Goal: Find specific page/section: Find specific page/section

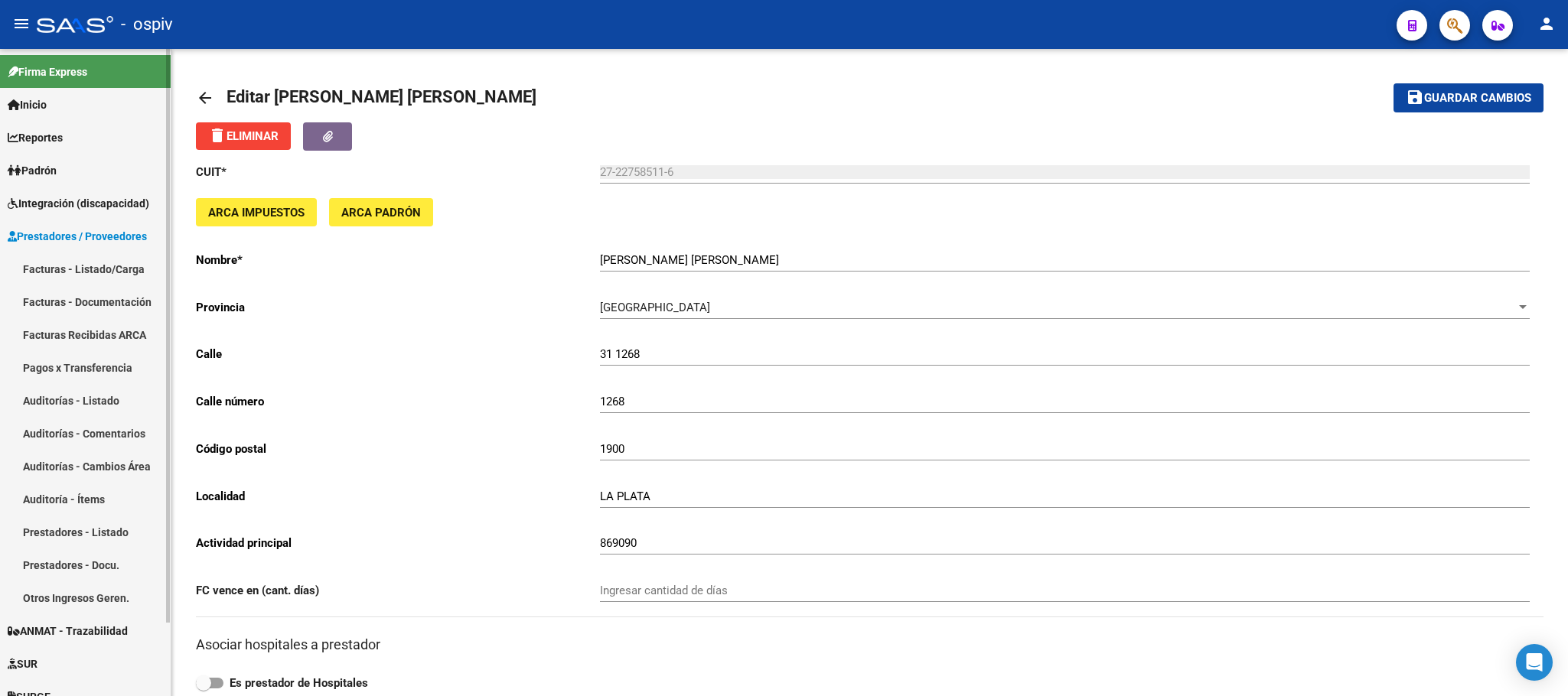
click at [66, 206] on span "Integración (discapacidad)" at bounding box center [78, 203] width 142 height 17
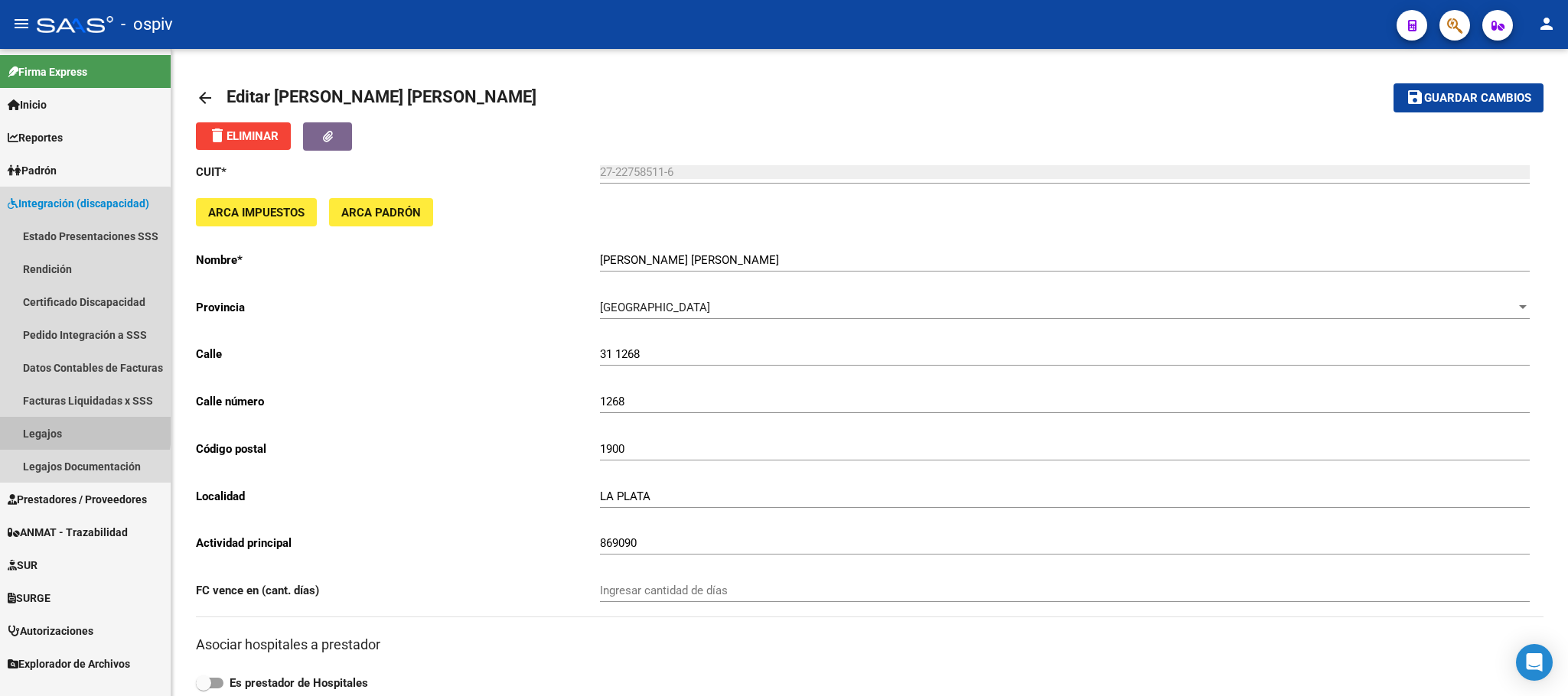
click at [42, 430] on link "Legajos" at bounding box center [85, 433] width 171 height 33
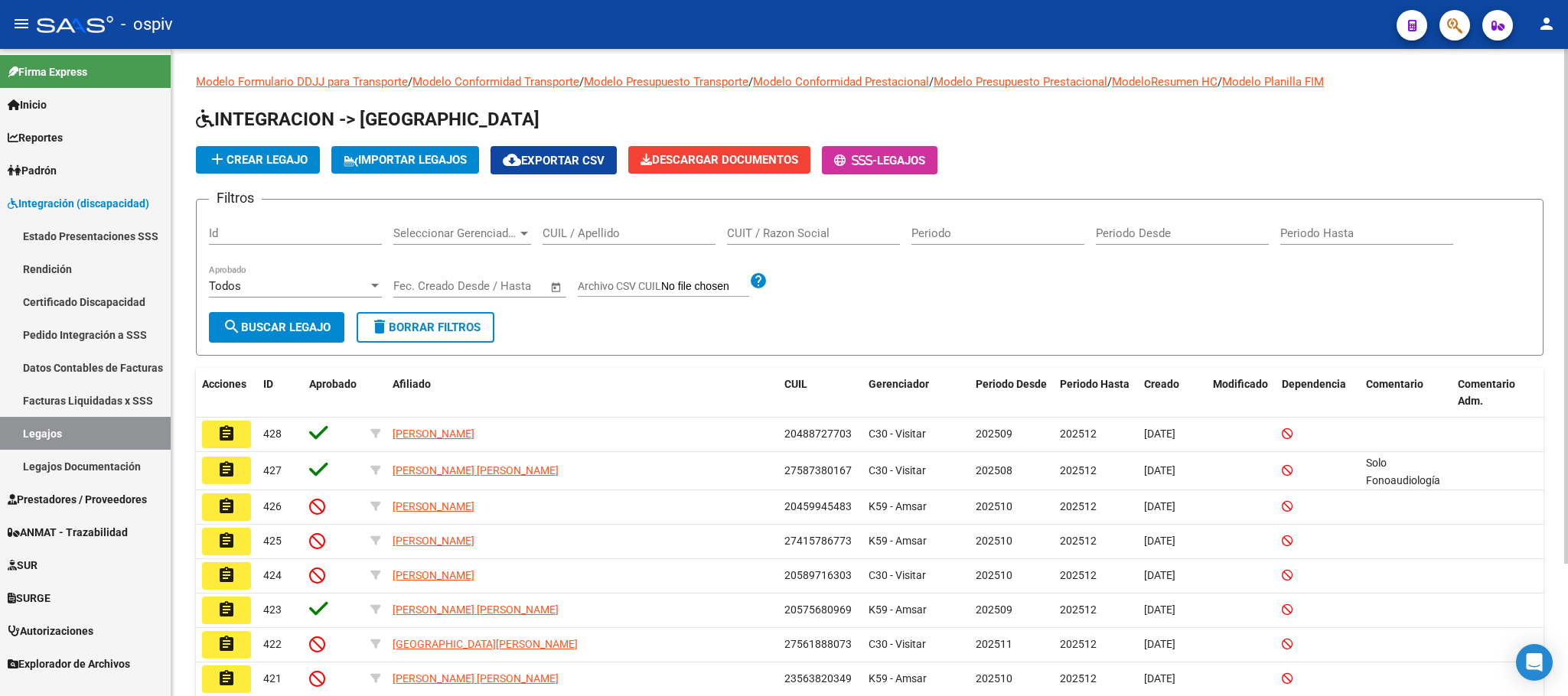
click at [602, 234] on input "CUIL / Apellido" at bounding box center [629, 233] width 173 height 14
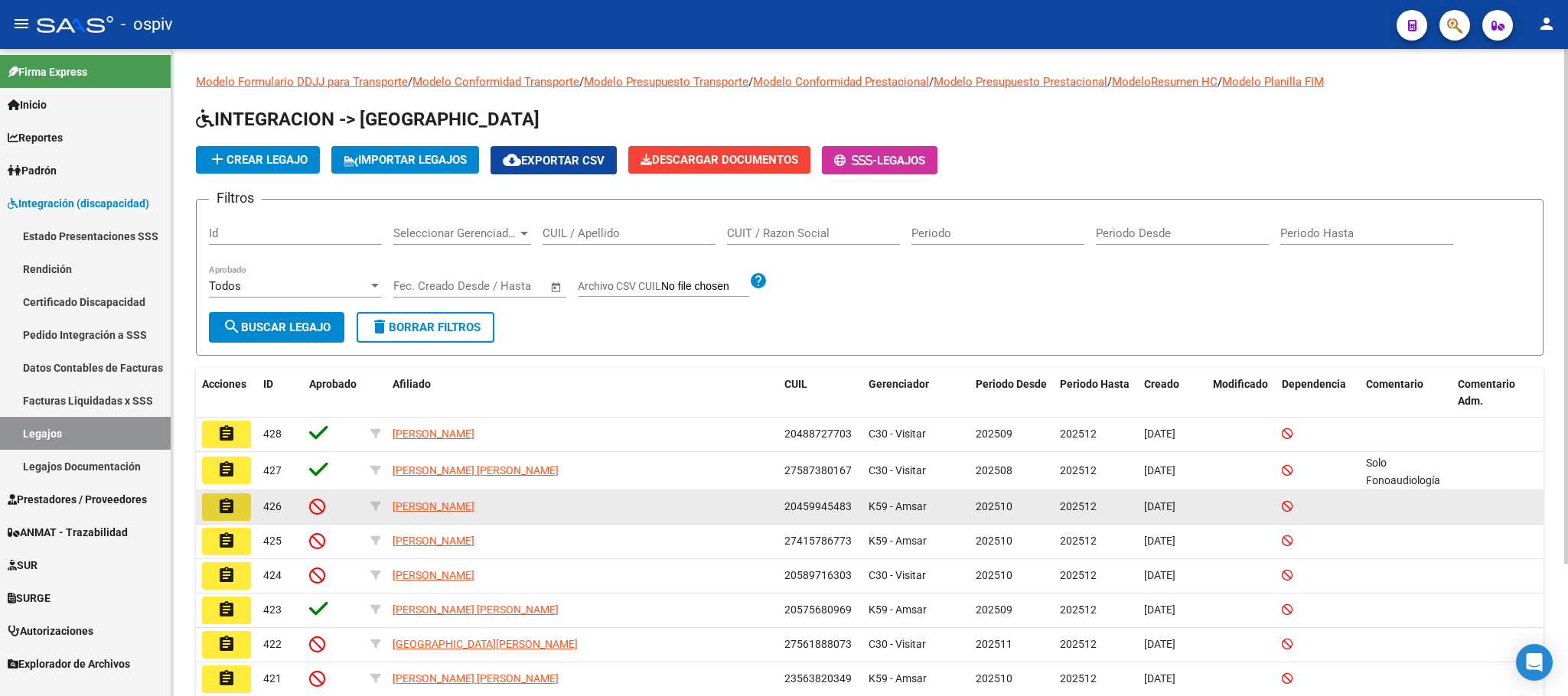
click at [237, 512] on button "assignment" at bounding box center [227, 507] width 49 height 28
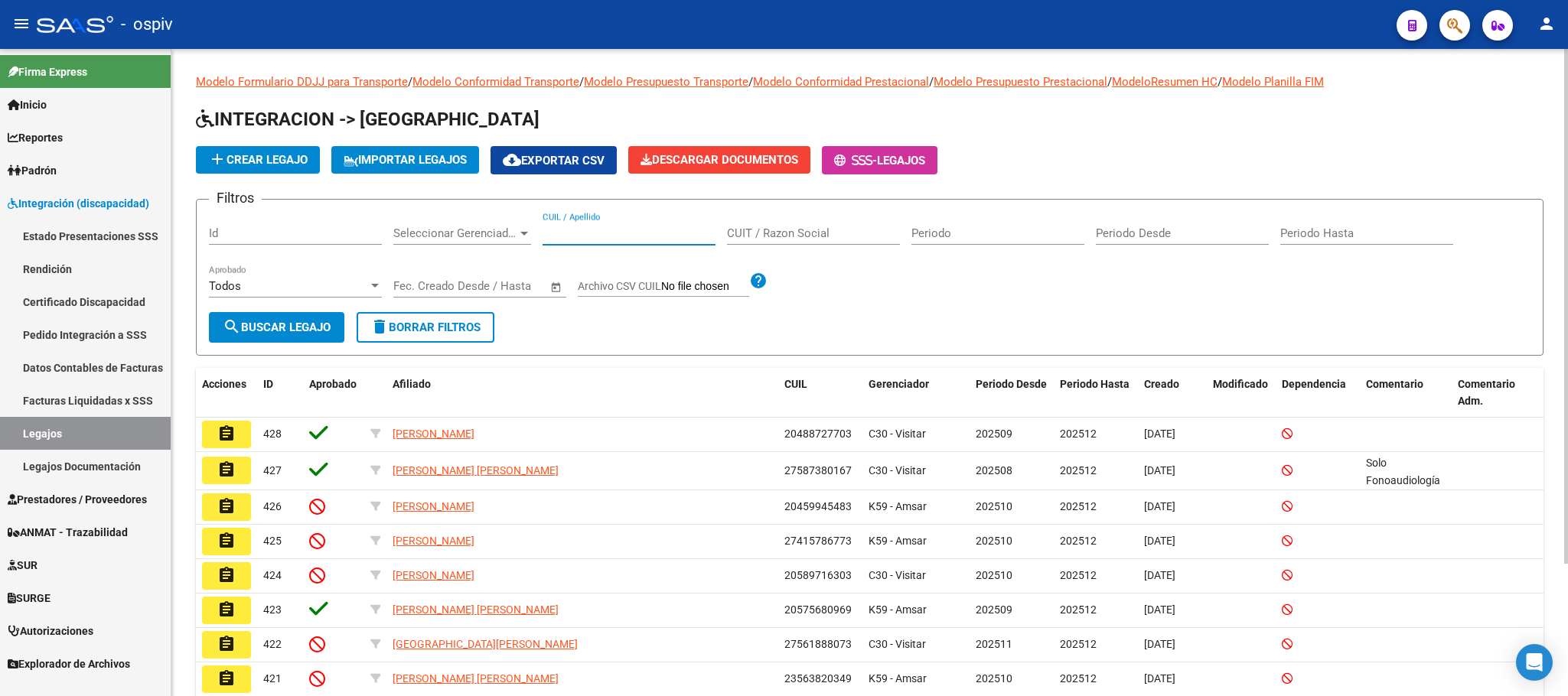
click at [596, 237] on input "CUIL / Apellido" at bounding box center [629, 233] width 173 height 14
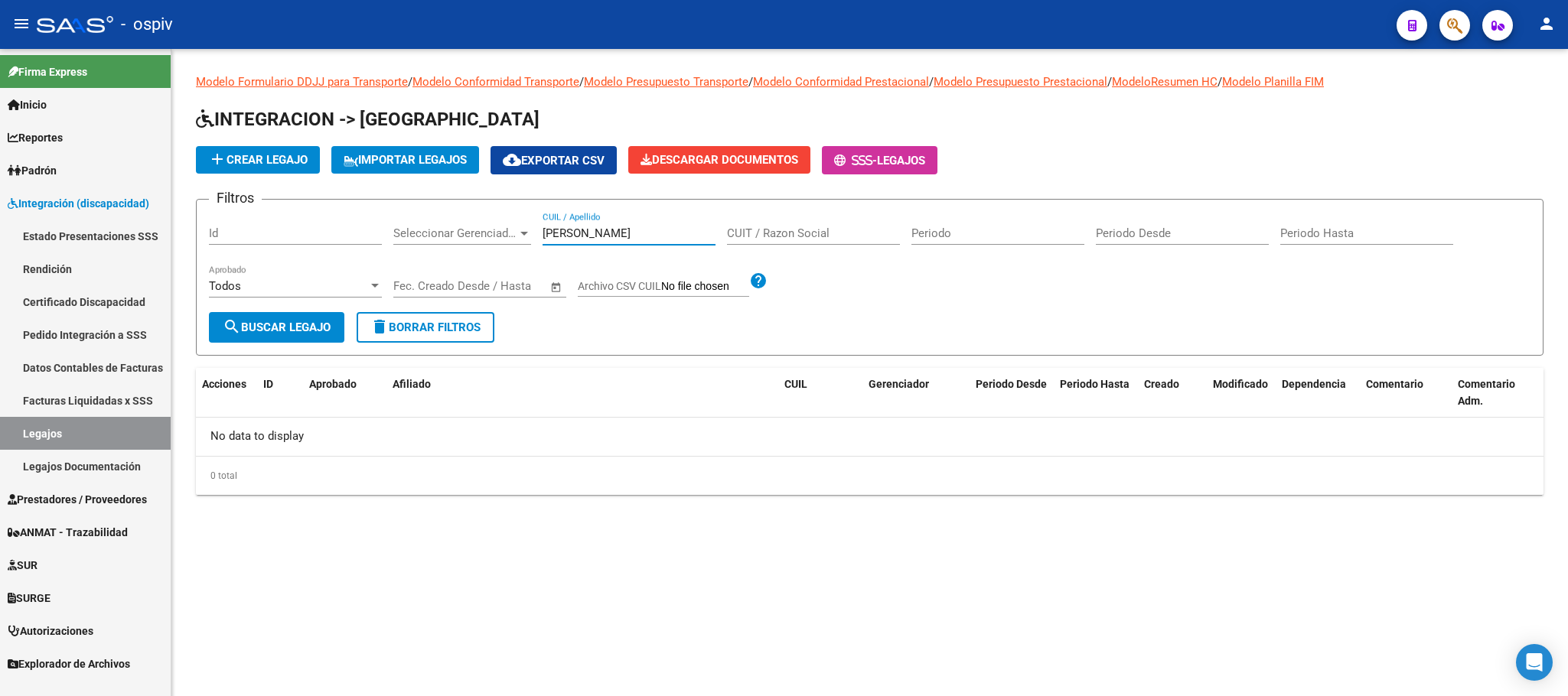
click at [616, 232] on input "[PERSON_NAME]" at bounding box center [629, 233] width 173 height 14
type input "a"
click at [604, 239] on input "CUIL / Apellido" at bounding box center [629, 233] width 173 height 14
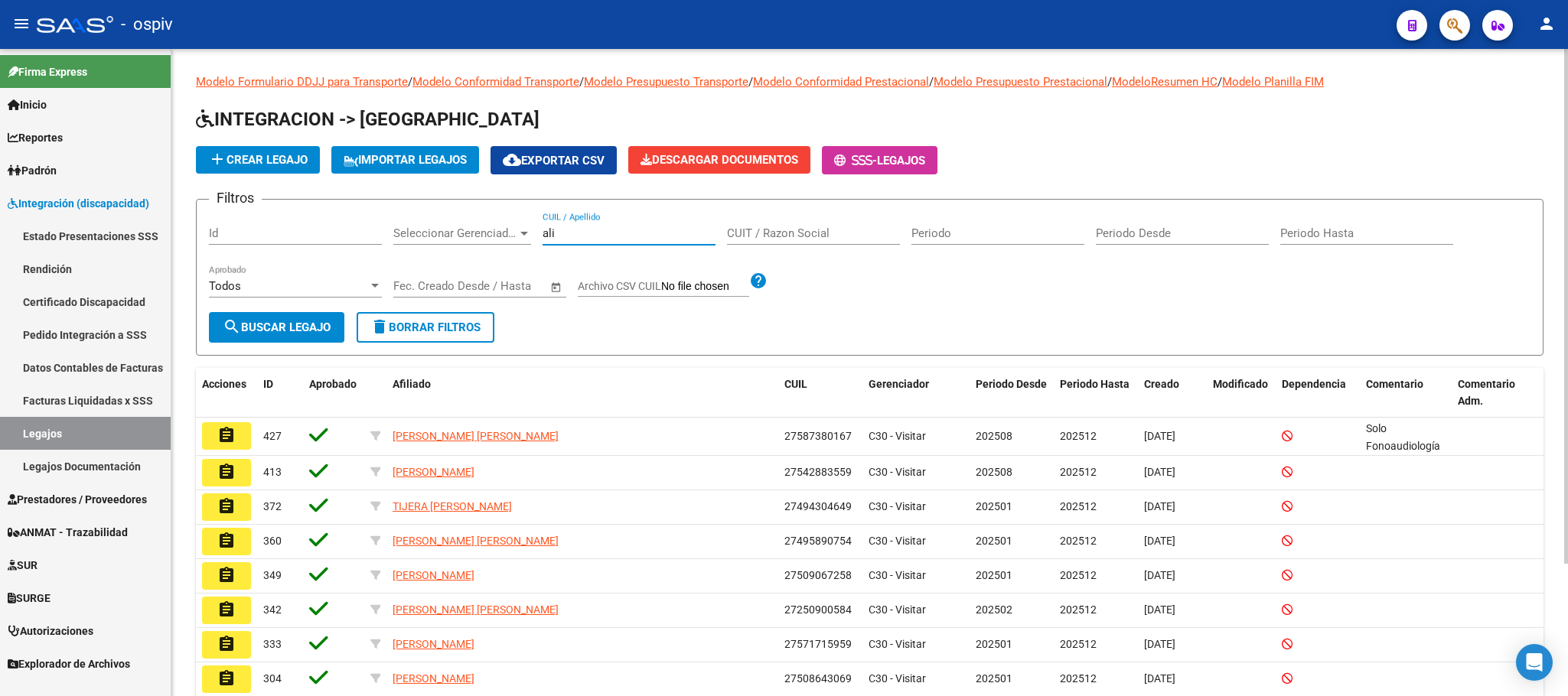
click at [615, 228] on input "ali" at bounding box center [629, 233] width 173 height 14
type input "a"
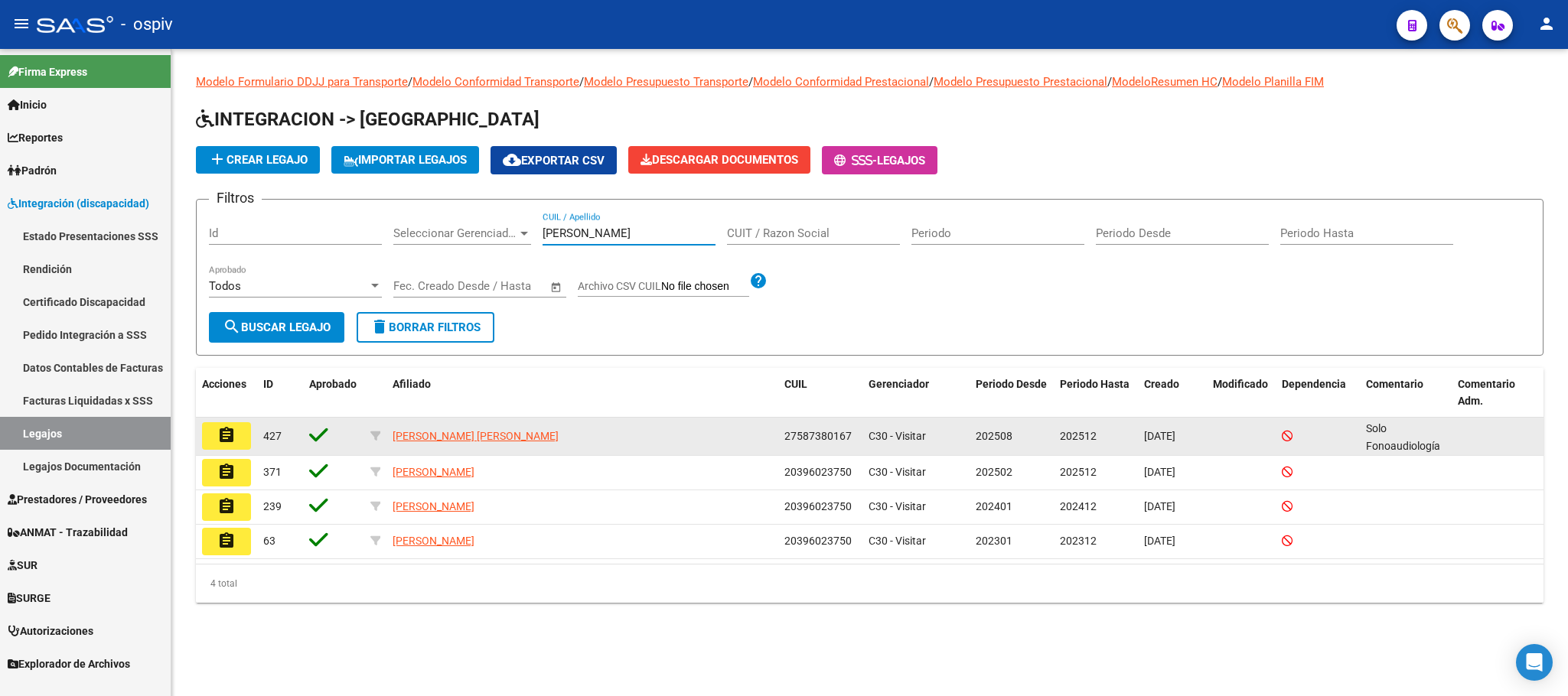
type input "[PERSON_NAME]"
click at [235, 445] on button "assignment" at bounding box center [227, 436] width 49 height 28
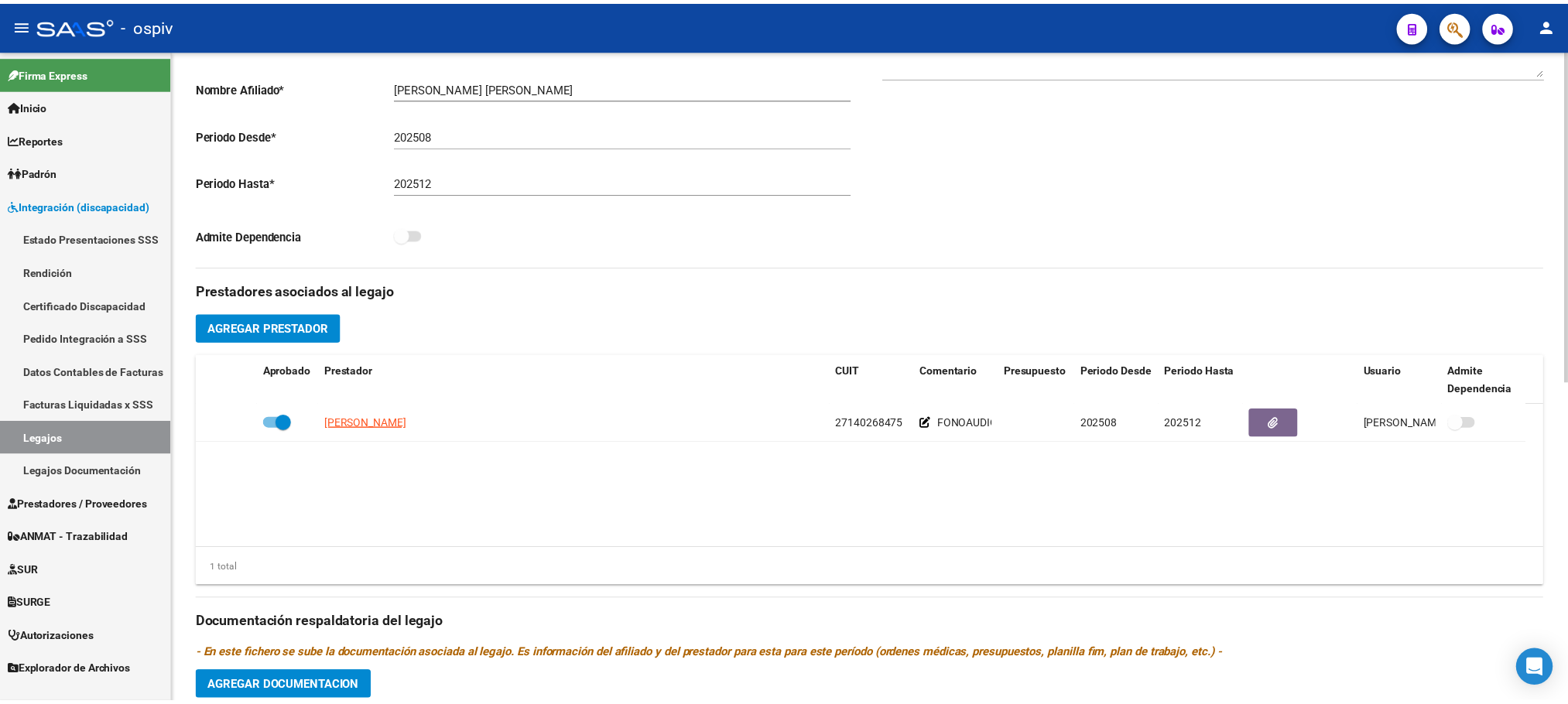
scroll to position [386, 0]
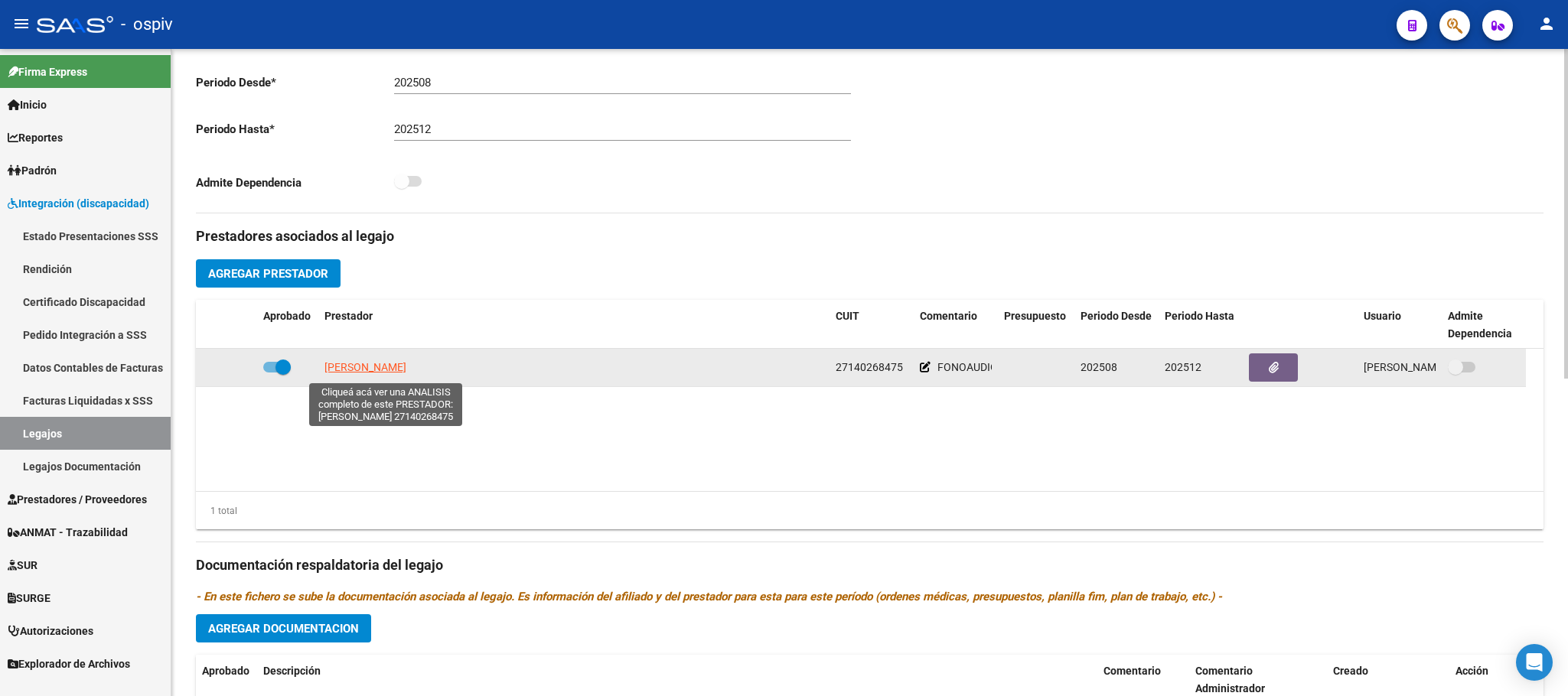
click at [390, 373] on span "[PERSON_NAME]" at bounding box center [366, 366] width 82 height 12
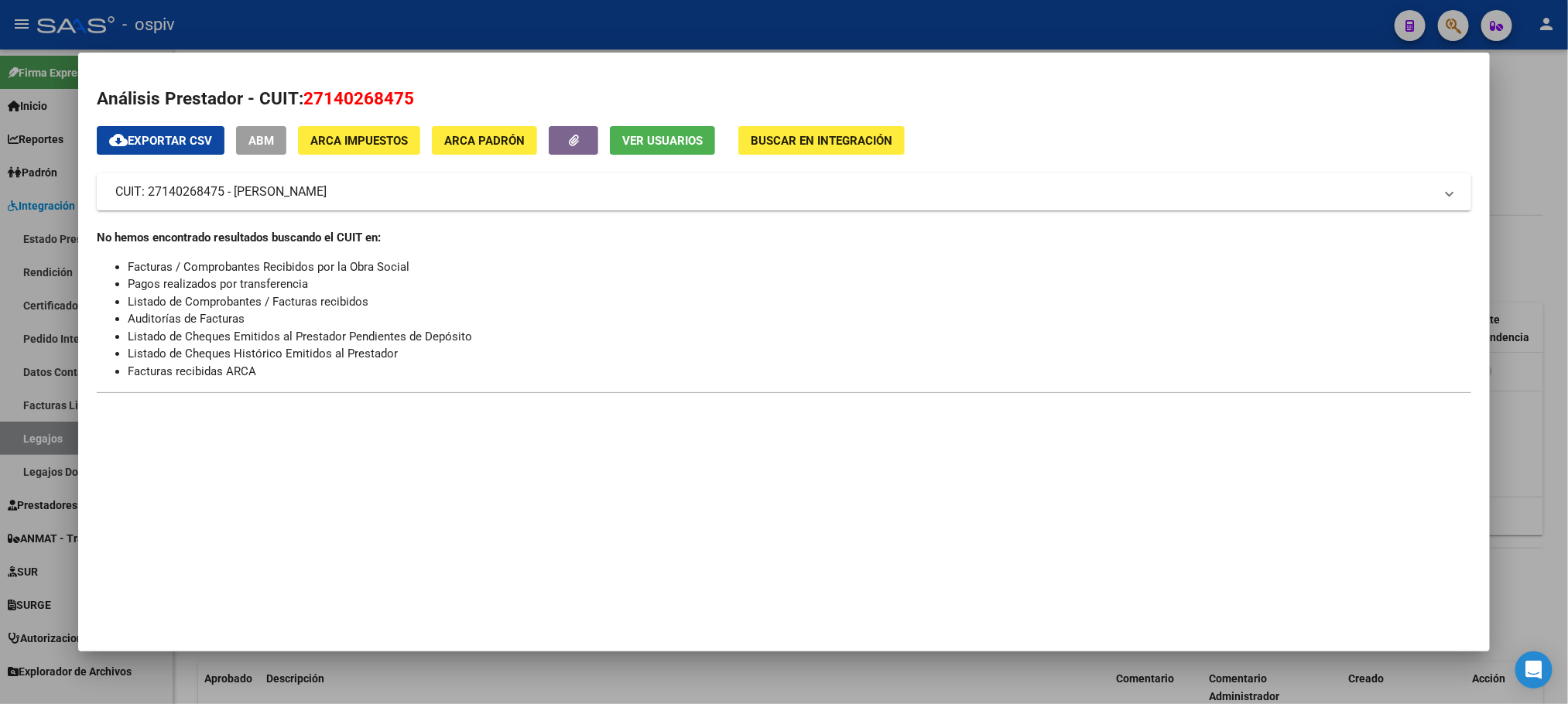
click at [703, 497] on mat-dialog-container "Análisis Prestador - CUIT: 27140268475 cloud_download Exportar CSV ABM ARCA Imp…" at bounding box center [783, 352] width 1411 height 599
